Goal: Task Accomplishment & Management: Manage account settings

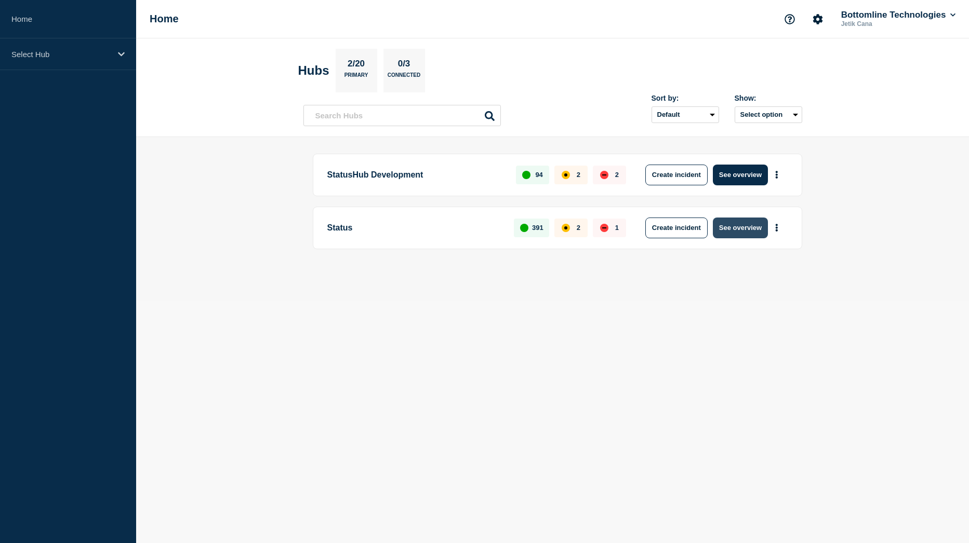
click at [746, 229] on button "See overview" at bounding box center [740, 228] width 55 height 21
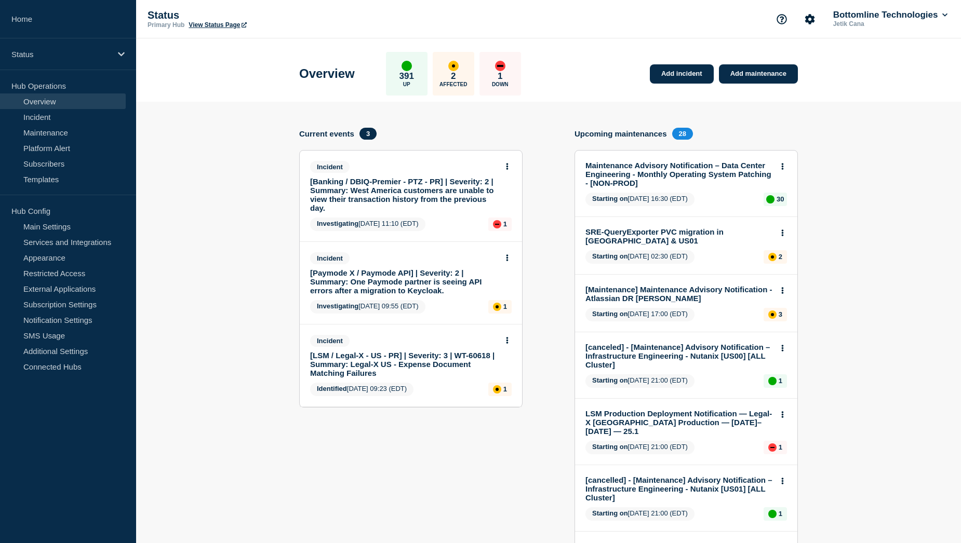
click at [407, 185] on link "[Banking / DBIQ-Premier - PTZ - PR] | Severity: 2 | Summary: West America custo…" at bounding box center [404, 194] width 188 height 35
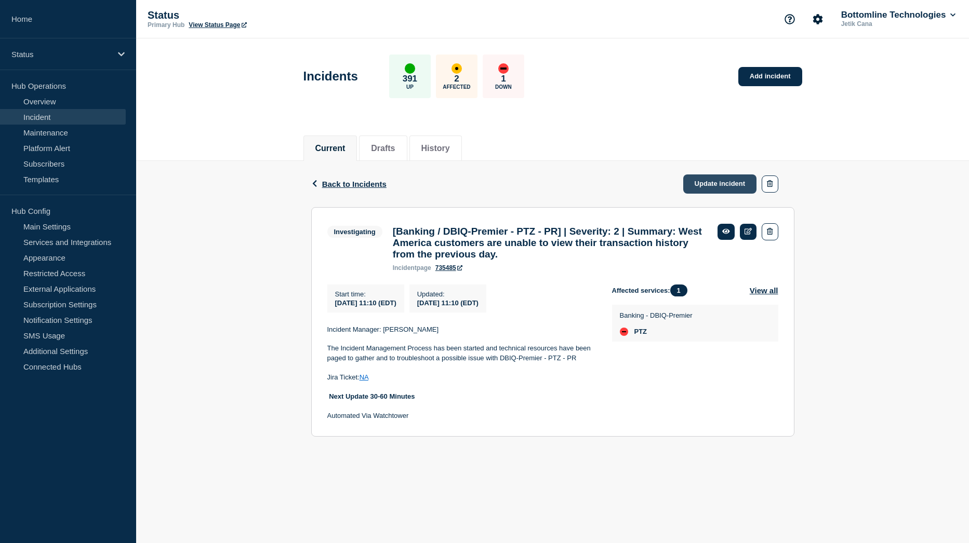
click at [725, 181] on link "Update incident" at bounding box center [720, 184] width 74 height 19
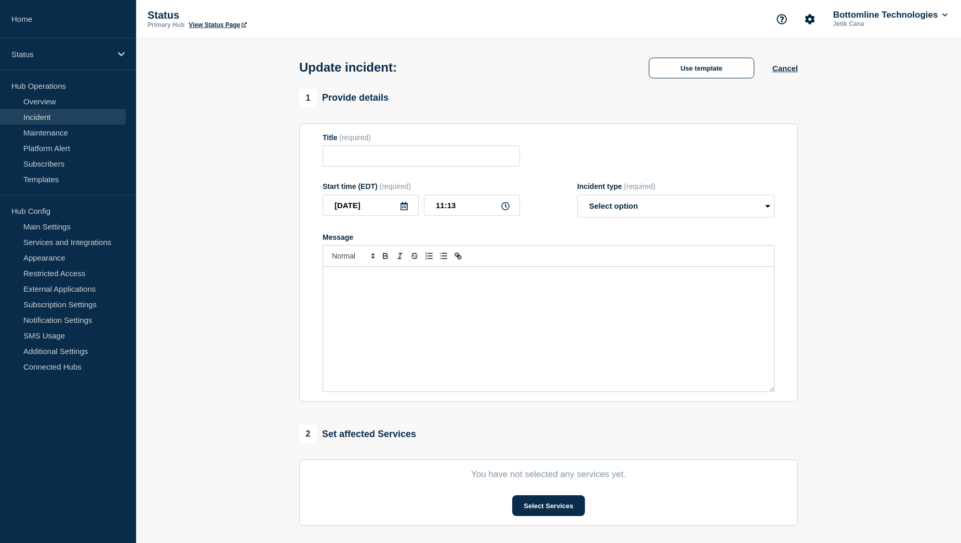
type input "[Banking / DBIQ-Premier - PTZ - PR] | Severity: 2 | Summary: West America custo…"
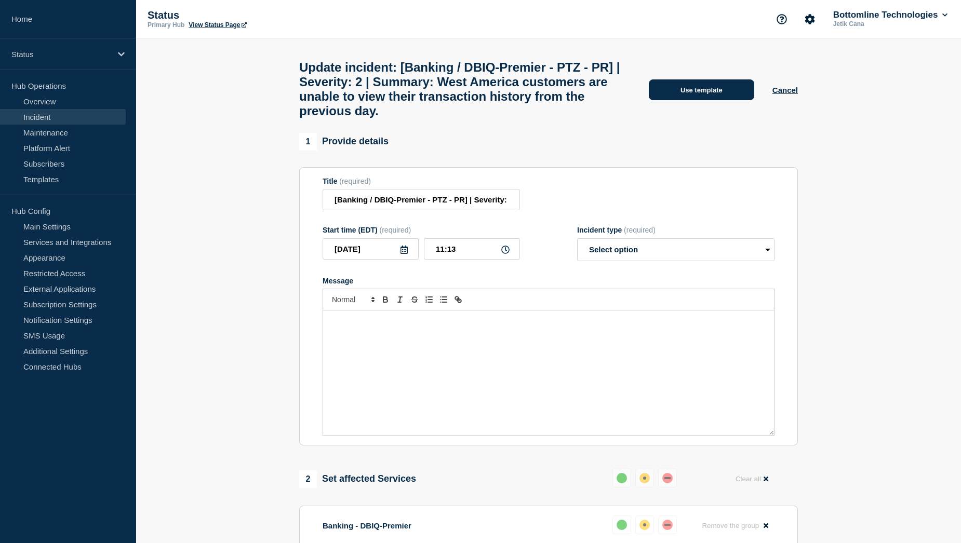
click at [714, 97] on button "Use template" at bounding box center [701, 89] width 105 height 21
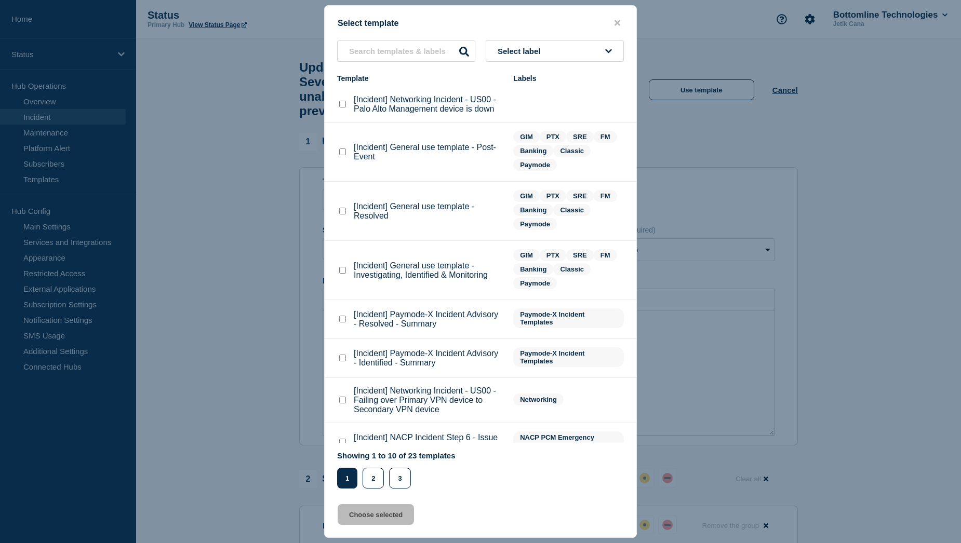
click at [343, 272] on checkbox"] "[Incident] General use template - Investigating, Identified & Monitoring checkb…" at bounding box center [342, 270] width 7 height 7
checkbox checkbox"] "true"
click at [362, 522] on button "Choose selected" at bounding box center [376, 514] width 76 height 21
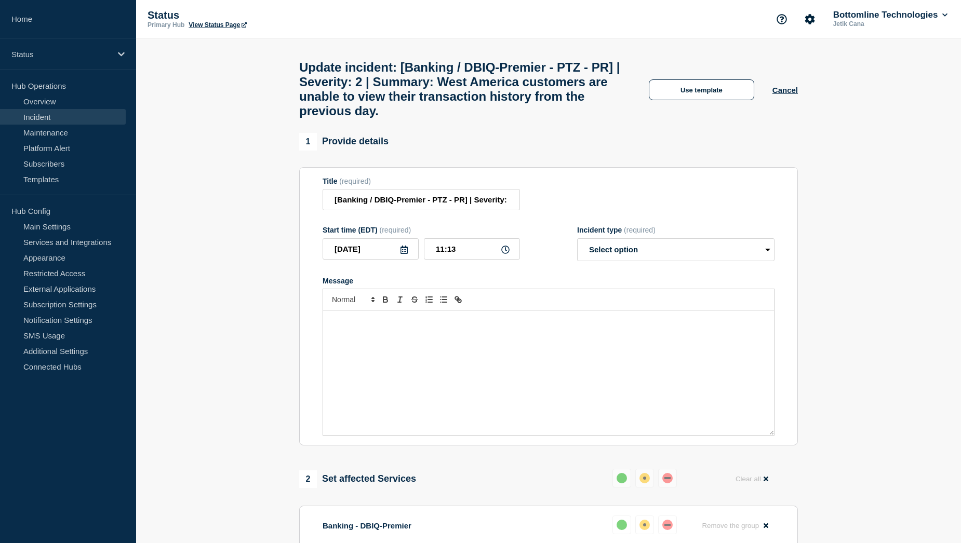
select select "investigating"
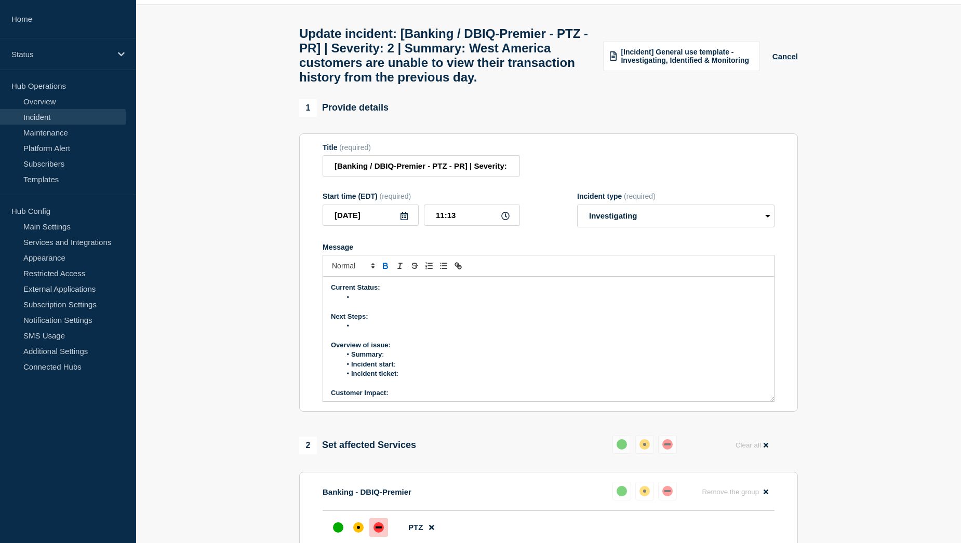
scroll to position [52, 0]
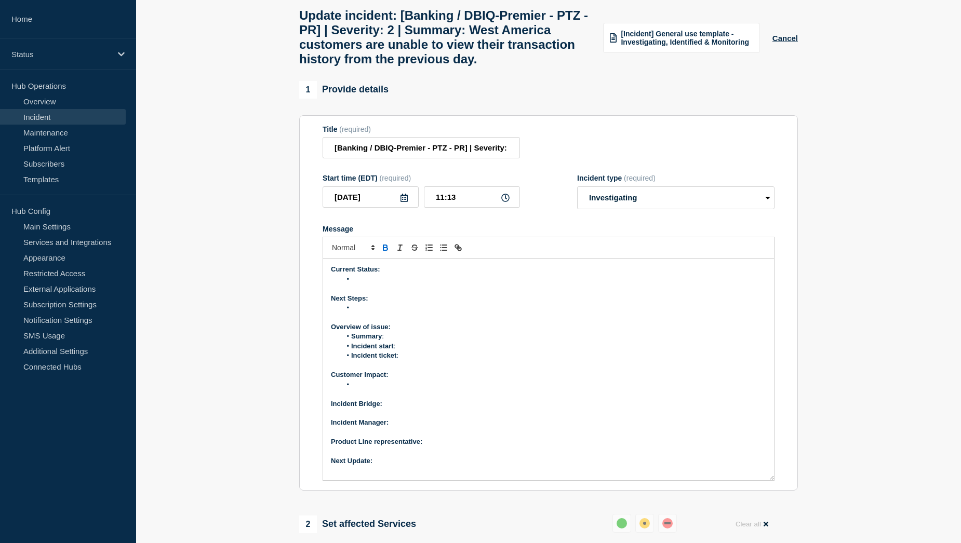
drag, startPoint x: 772, startPoint y: 406, endPoint x: 778, endPoint y: 503, distance: 97.3
click at [778, 491] on section "Title (required) [Banking / DBIQ-Premier - PTZ - PR] | Severity: 2 | Summary: W…" at bounding box center [548, 303] width 499 height 376
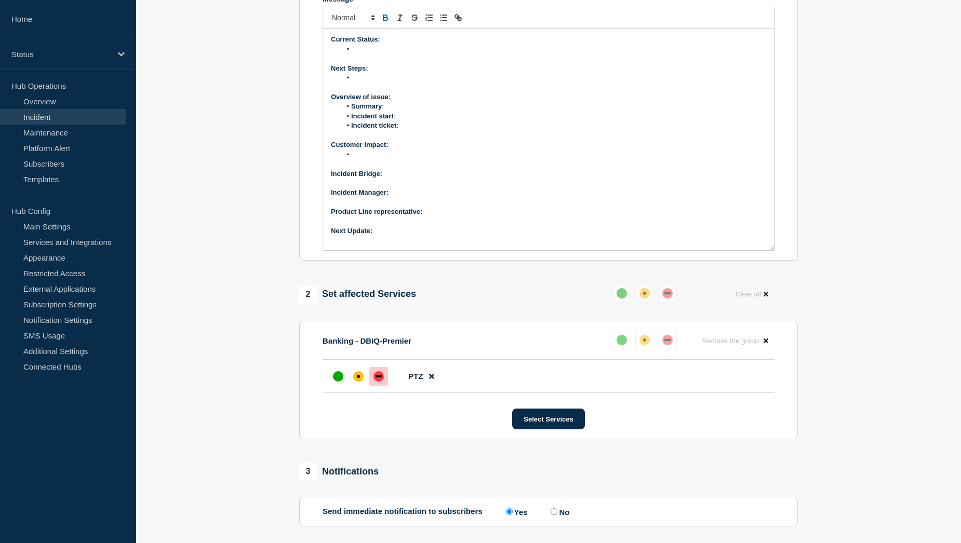
scroll to position [312, 0]
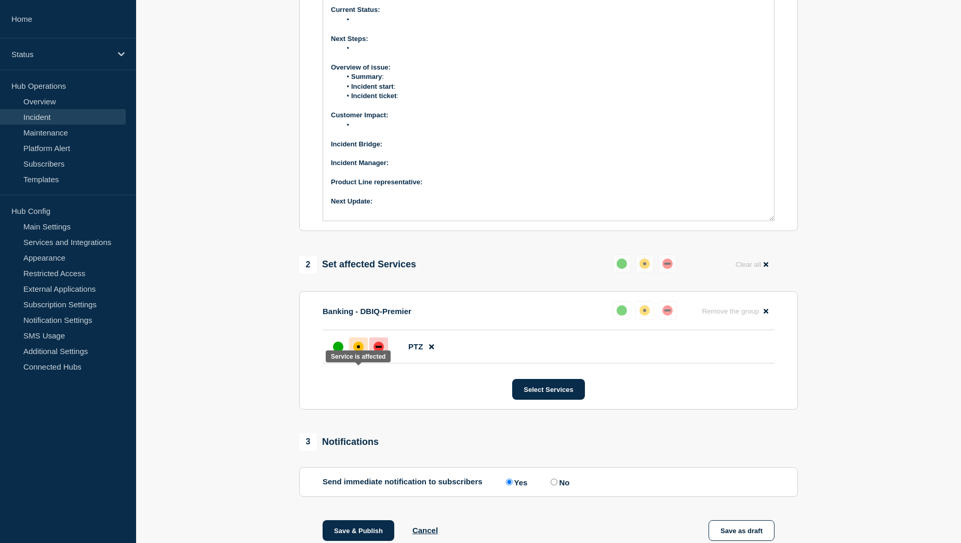
click at [359, 349] on div "affected" at bounding box center [358, 346] width 3 height 3
click at [410, 206] on p "Next Update:" at bounding box center [548, 201] width 435 height 9
drag, startPoint x: 375, startPoint y: 229, endPoint x: 459, endPoint y: 230, distance: 84.2
click at [459, 206] on p "Next Update: Upon customer response." at bounding box center [548, 201] width 435 height 9
click at [442, 187] on p "Product Line representative:" at bounding box center [548, 182] width 435 height 9
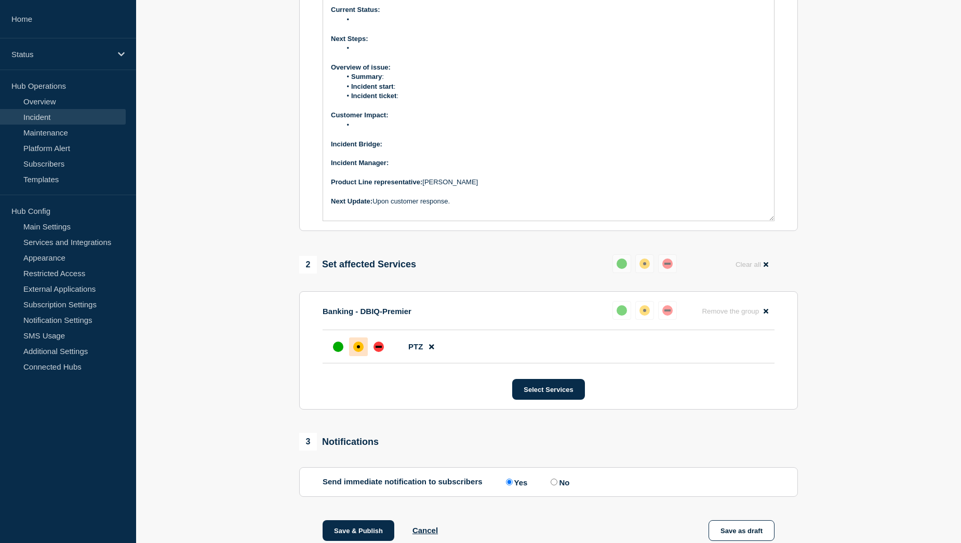
click at [413, 178] on p "Message" at bounding box center [548, 172] width 435 height 9
click at [414, 168] on p "Incident Manager:" at bounding box center [548, 162] width 435 height 9
click at [408, 149] on p "Incident Bridge:" at bounding box center [548, 144] width 435 height 9
click at [394, 130] on li "Message" at bounding box center [553, 125] width 425 height 9
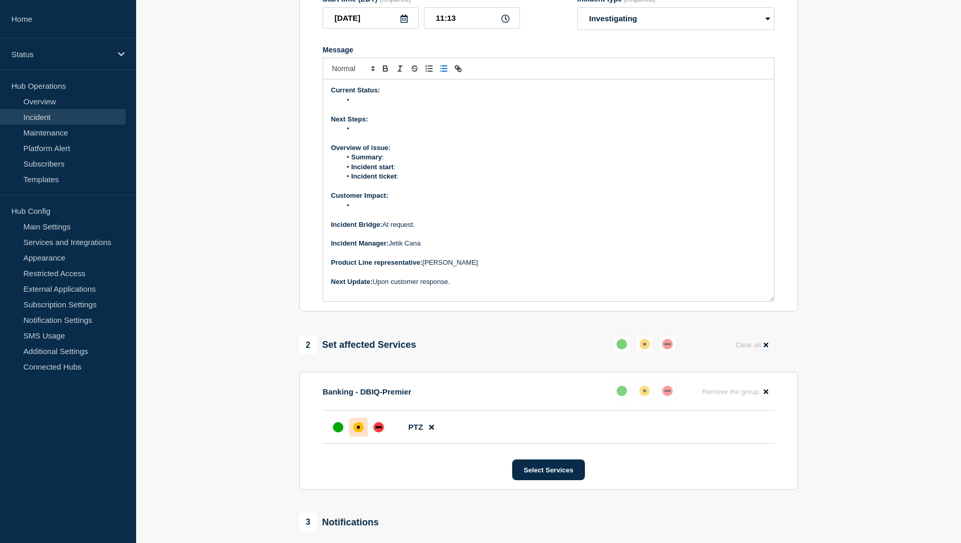
scroll to position [208, 0]
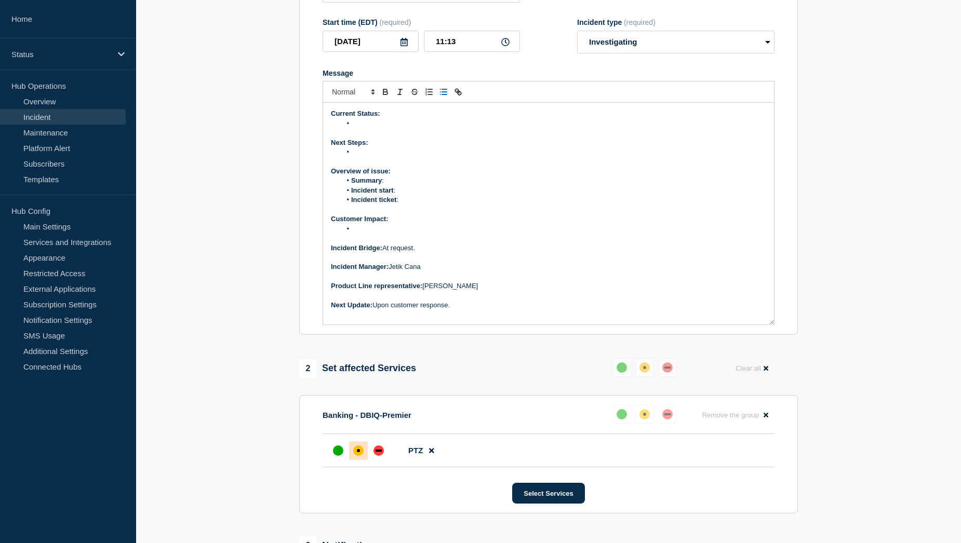
click at [384, 234] on li "Message" at bounding box center [553, 228] width 425 height 9
click at [368, 234] on li "Message" at bounding box center [553, 228] width 425 height 9
drag, startPoint x: 476, startPoint y: 256, endPoint x: 353, endPoint y: 257, distance: 123.1
click at [353, 234] on li "No transaction history visible for [DATE]" at bounding box center [553, 228] width 425 height 9
click at [473, 234] on li "No transaction history visible for [DATE]" at bounding box center [553, 228] width 425 height 9
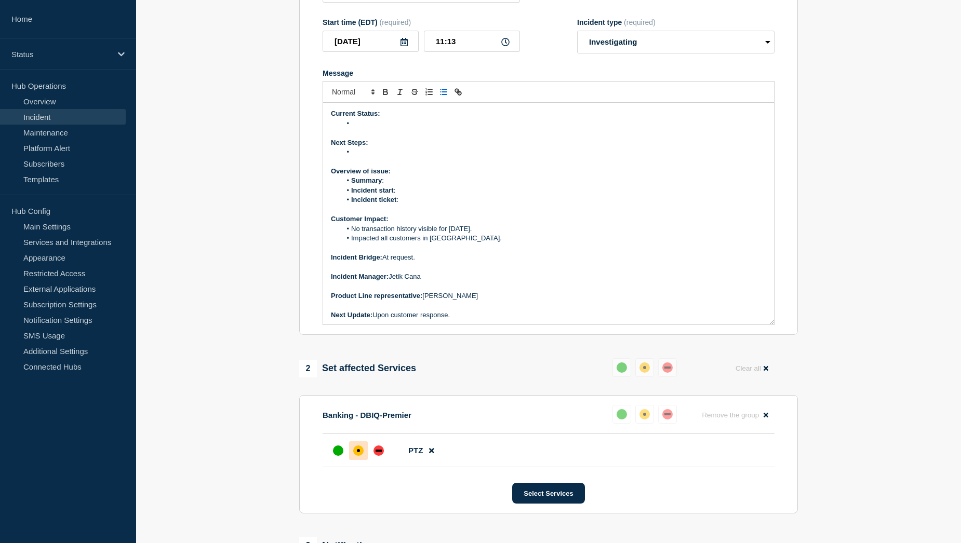
click at [421, 205] on li "Incident ticket :" at bounding box center [553, 199] width 425 height 9
drag, startPoint x: 424, startPoint y: 226, endPoint x: 402, endPoint y: 224, distance: 22.4
click at [402, 205] on li "Incident ticket : WT-60629" at bounding box center [553, 199] width 425 height 9
click at [461, 97] on icon "Toggle link" at bounding box center [457, 91] width 9 height 9
paste input "[URL][DOMAIN_NAME]"
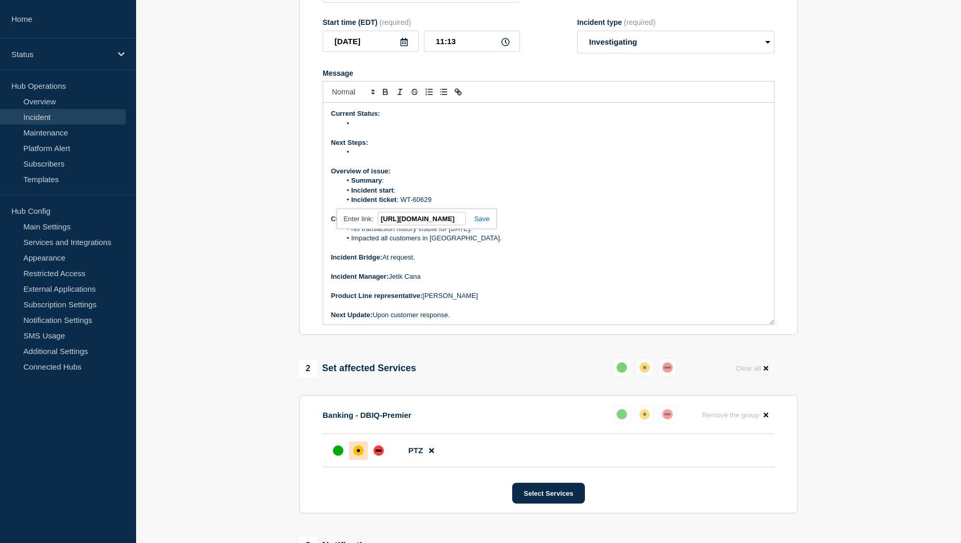
scroll to position [0, 61]
type input "[URL][DOMAIN_NAME]"
click at [488, 223] on link at bounding box center [478, 219] width 24 height 8
click at [420, 195] on li "Incident start :" at bounding box center [553, 190] width 425 height 9
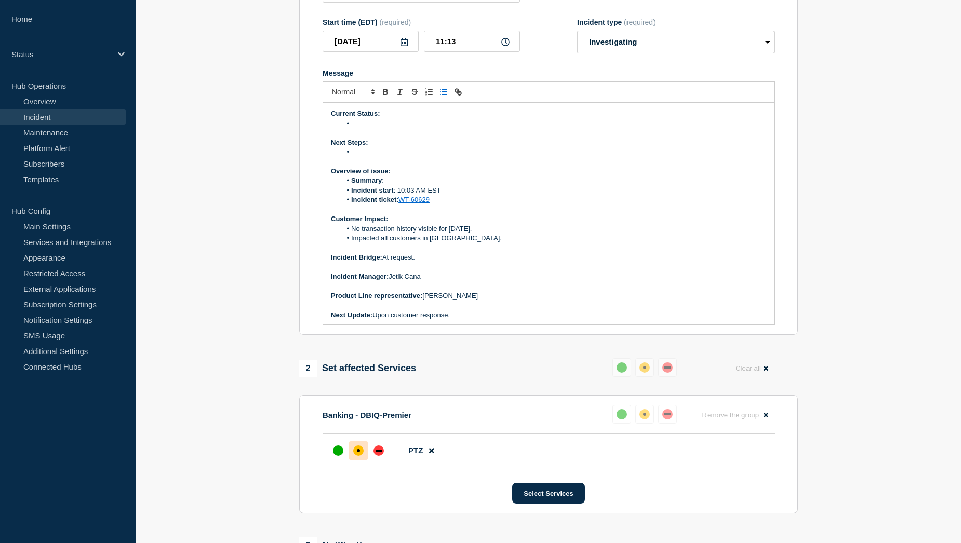
click at [404, 185] on li "Summary :" at bounding box center [553, 180] width 425 height 9
click at [386, 157] on li "Message" at bounding box center [553, 152] width 425 height 9
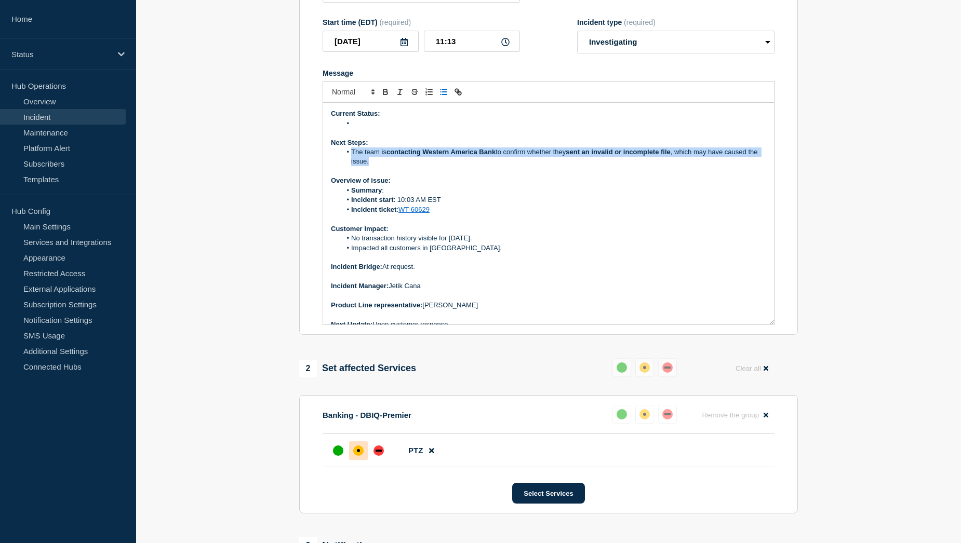
drag, startPoint x: 352, startPoint y: 178, endPoint x: 389, endPoint y: 186, distance: 37.8
click at [389, 167] on li "The team is contacting Western America Bank to confirm whether they sent an inv…" at bounding box center [553, 157] width 425 height 19
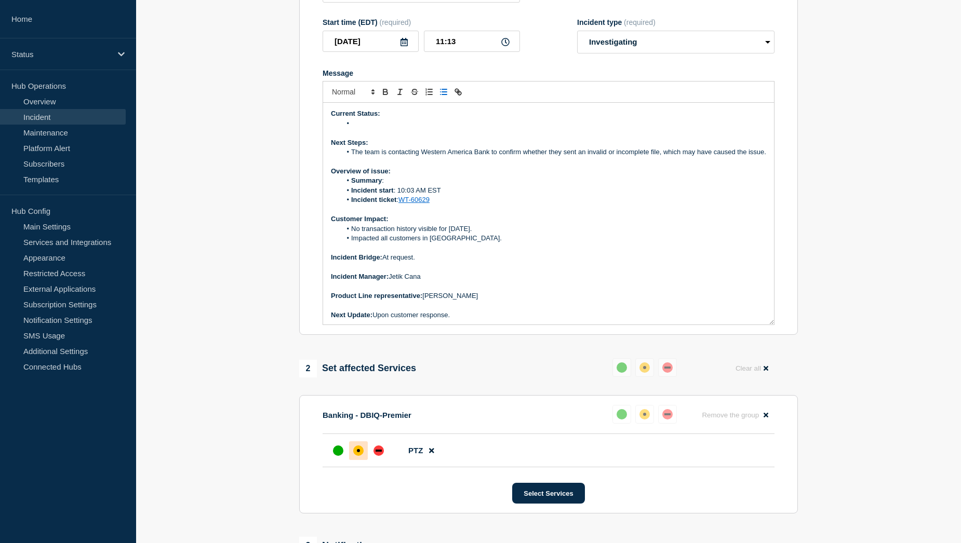
click at [396, 157] on li "The team is contacting Western America Bank to confirm whether they sent an inv…" at bounding box center [553, 152] width 425 height 9
click at [368, 128] on li "Message" at bounding box center [553, 123] width 425 height 9
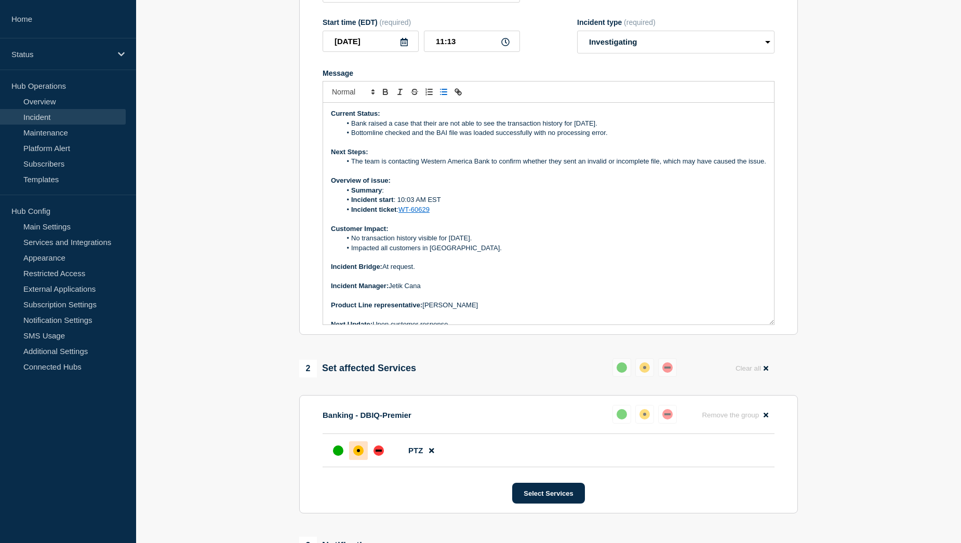
click at [406, 185] on p "Overview of issue:" at bounding box center [548, 180] width 435 height 9
click at [408, 195] on li "Summary :" at bounding box center [553, 190] width 425 height 9
click at [416, 195] on li "Summary :" at bounding box center [553, 190] width 425 height 9
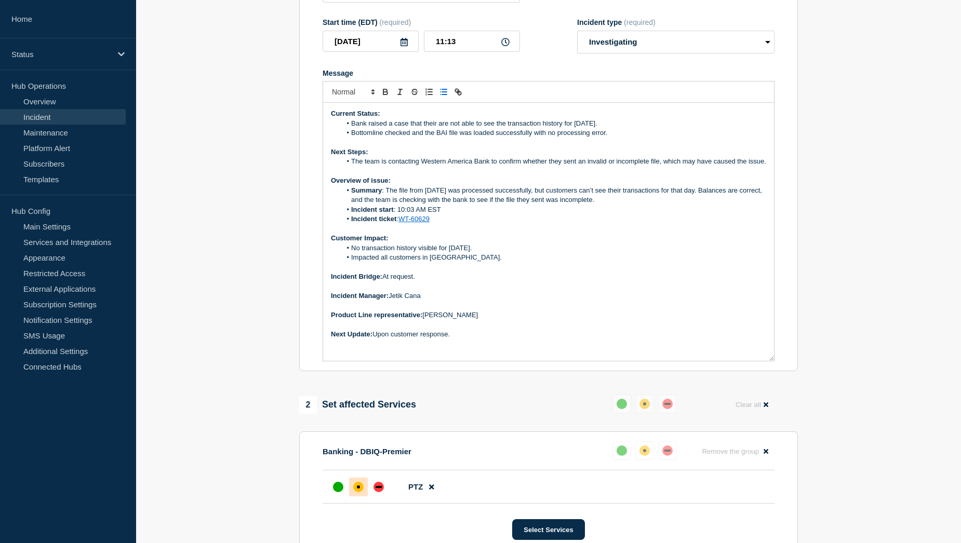
drag, startPoint x: 772, startPoint y: 347, endPoint x: 769, endPoint y: 383, distance: 36.5
click at [769, 361] on div "Current Status: Bank raised a case that their are not able to see the transacti…" at bounding box center [548, 232] width 451 height 258
click at [460, 253] on li "No transaction history visible for [DATE]." at bounding box center [553, 248] width 425 height 9
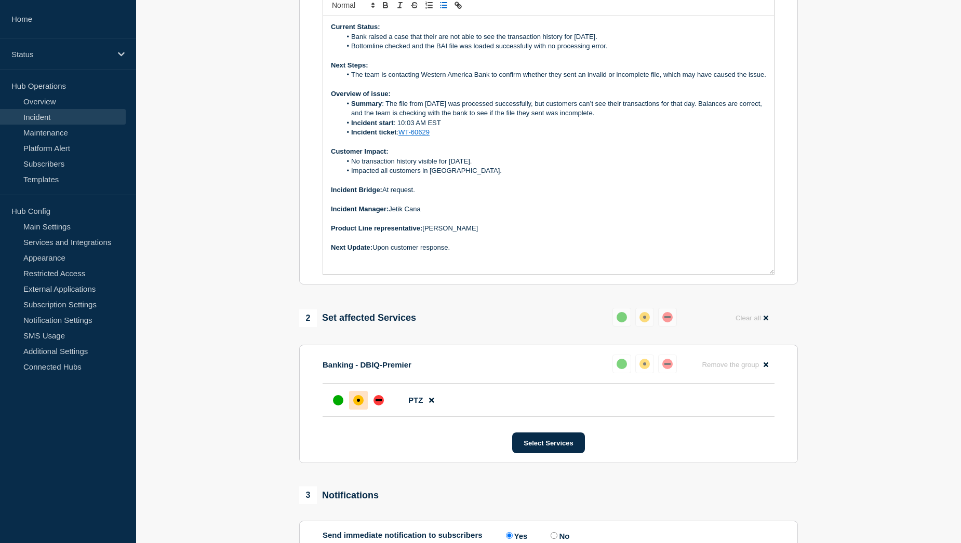
scroll to position [139, 0]
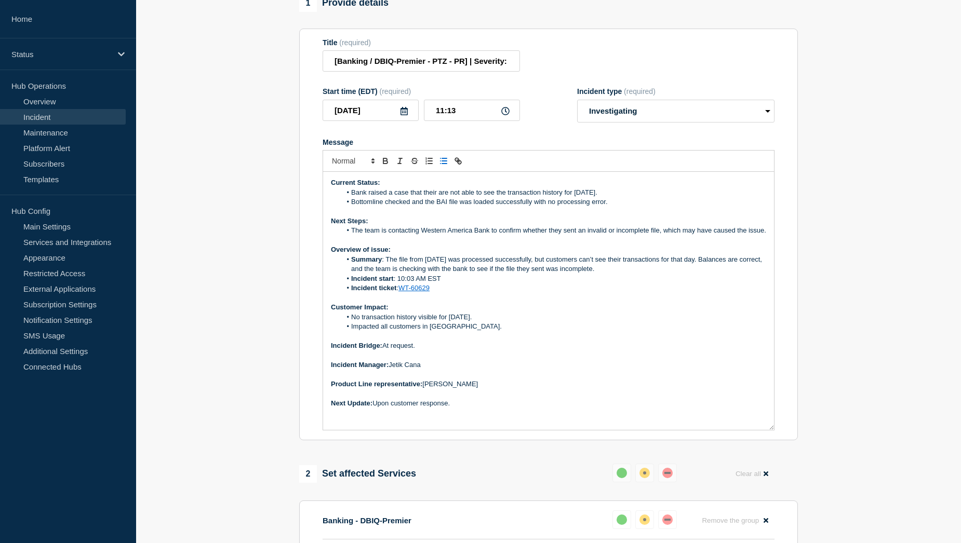
click at [767, 258] on div "Current Status: Bank raised a case that their are not able to see the transacti…" at bounding box center [548, 301] width 451 height 258
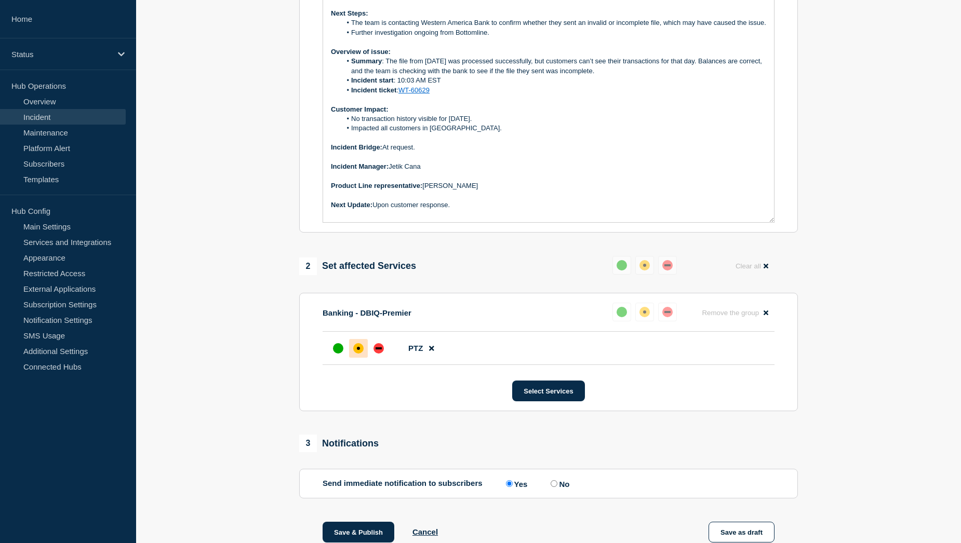
scroll to position [398, 0]
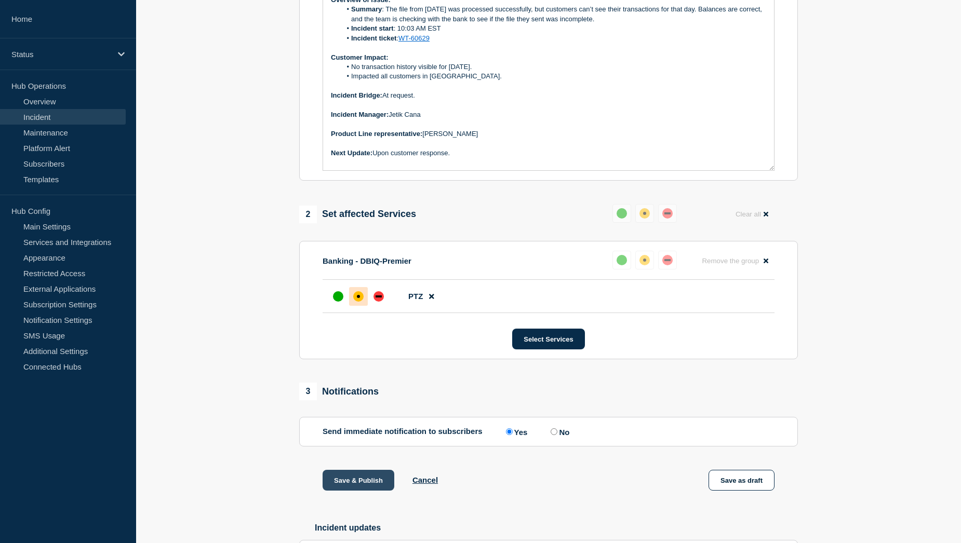
click at [340, 491] on button "Save & Publish" at bounding box center [359, 480] width 72 height 21
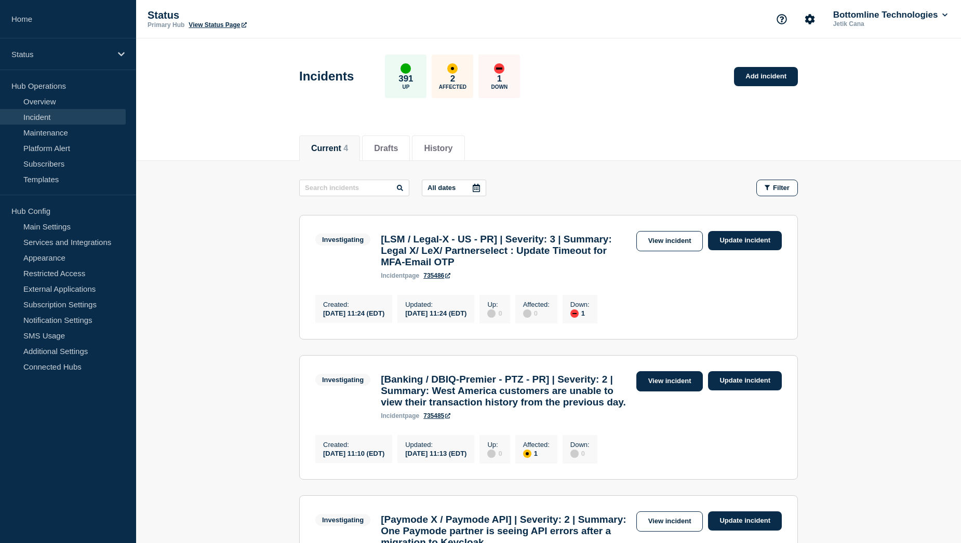
click at [657, 389] on link "View incident" at bounding box center [669, 381] width 67 height 20
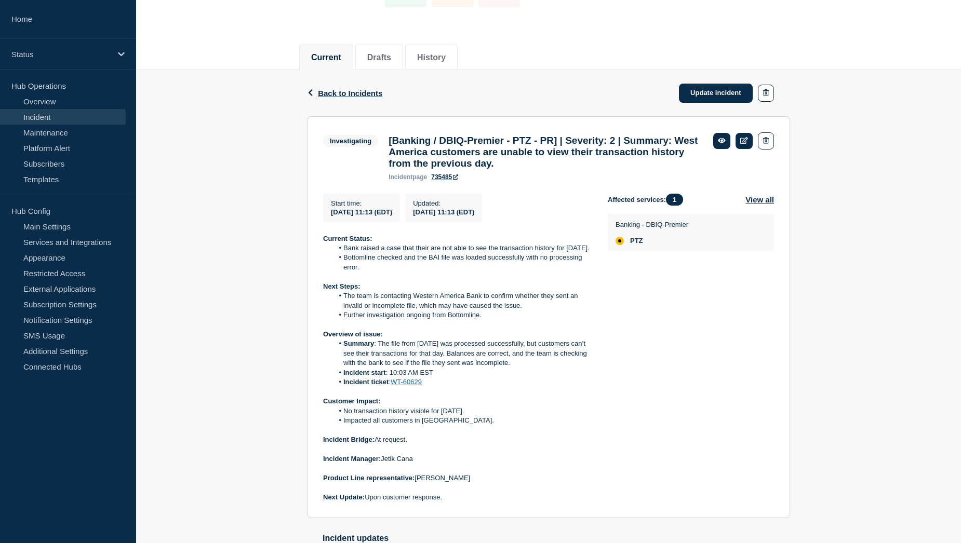
scroll to position [104, 0]
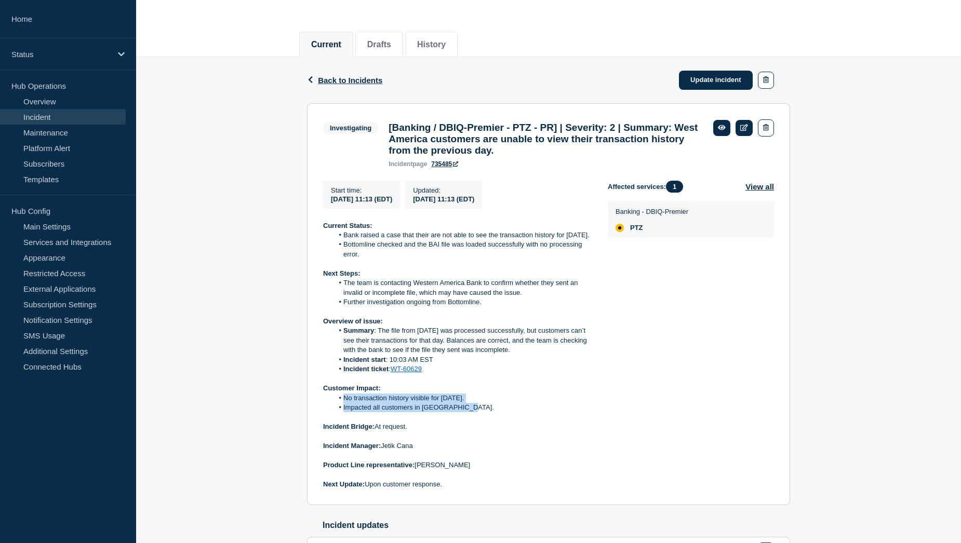
drag, startPoint x: 341, startPoint y: 416, endPoint x: 484, endPoint y: 426, distance: 143.2
click at [484, 413] on ol "No transaction history visible for October 14. Impacted all customers in West A…" at bounding box center [457, 403] width 268 height 19
copy ol "No transaction history visible for October 14. Impacted all customers in West A…"
click at [216, 265] on div "Back Back to Incidents Update incident Investigating [Banking / DBIQ-Premier - …" at bounding box center [548, 328] width 825 height 542
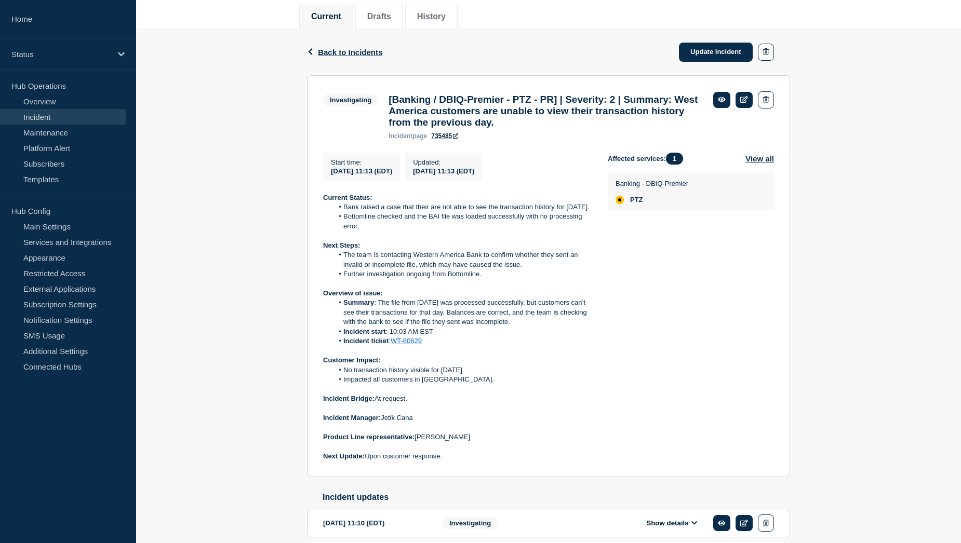
scroll to position [156, 0]
